Goal: Ask a question

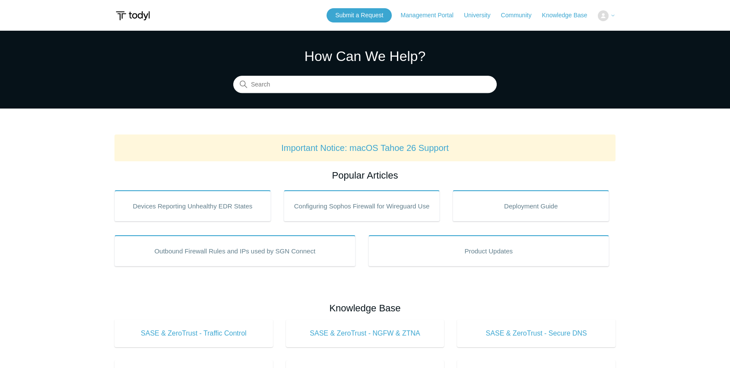
click at [609, 16] on button at bounding box center [607, 15] width 18 height 11
click at [448, 15] on link "Management Portal" at bounding box center [431, 15] width 61 height 9
click at [339, 17] on link "Submit a Request" at bounding box center [359, 15] width 65 height 14
click at [357, 16] on link "Submit a Request" at bounding box center [359, 15] width 65 height 14
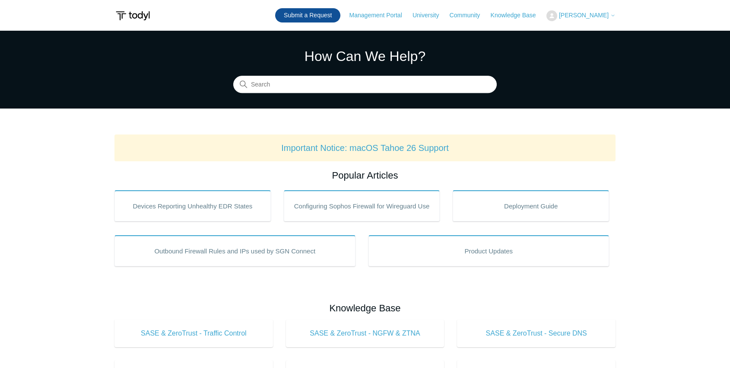
click at [326, 14] on link "Submit a Request" at bounding box center [307, 15] width 65 height 14
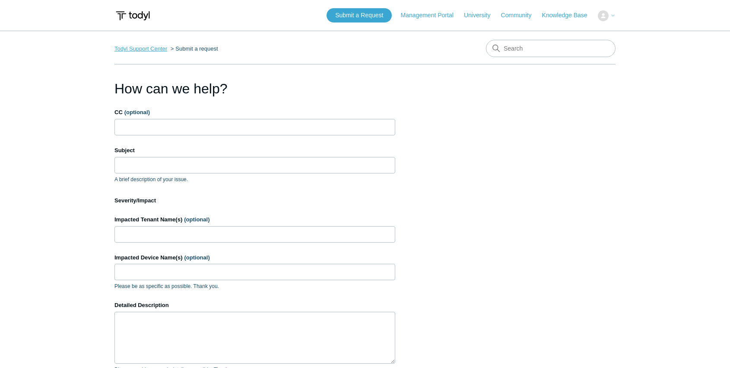
click at [159, 50] on link "Todyl Support Center" at bounding box center [141, 48] width 53 height 6
